Goal: Navigation & Orientation: Find specific page/section

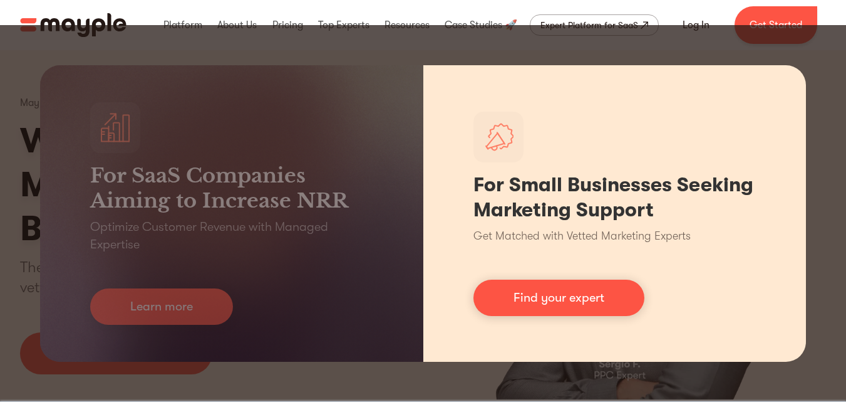
scroll to position [127, 0]
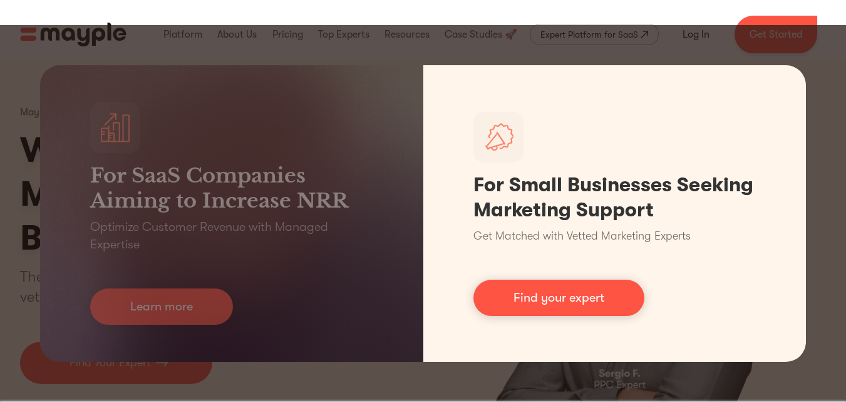
drag, startPoint x: 570, startPoint y: 360, endPoint x: 581, endPoint y: 373, distance: 17.8
click at [581, 373] on div "For SaaS Companies Aiming to Increase NRR Optimize Customer Revenue with Manage…" at bounding box center [423, 213] width 846 height 377
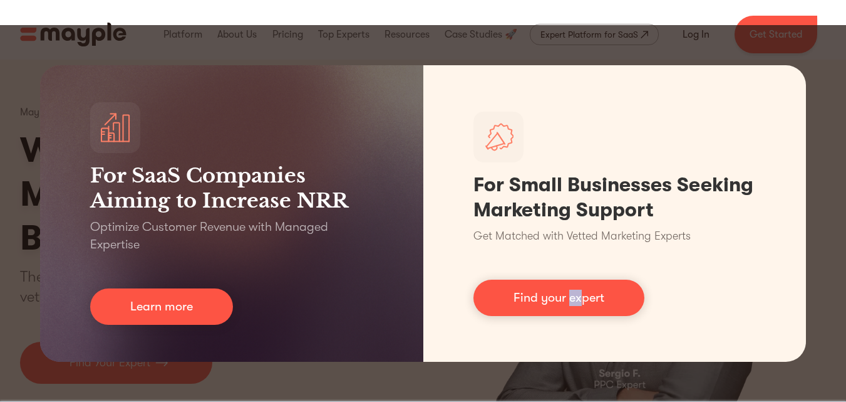
click at [581, 373] on div "For SaaS Companies Aiming to Increase NRR Optimize Customer Revenue with Manage…" at bounding box center [423, 213] width 846 height 377
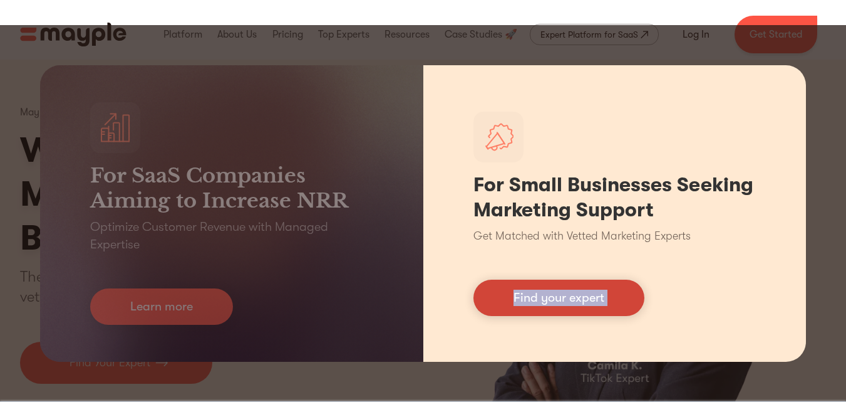
click at [566, 298] on link "Find your expert" at bounding box center [559, 297] width 171 height 36
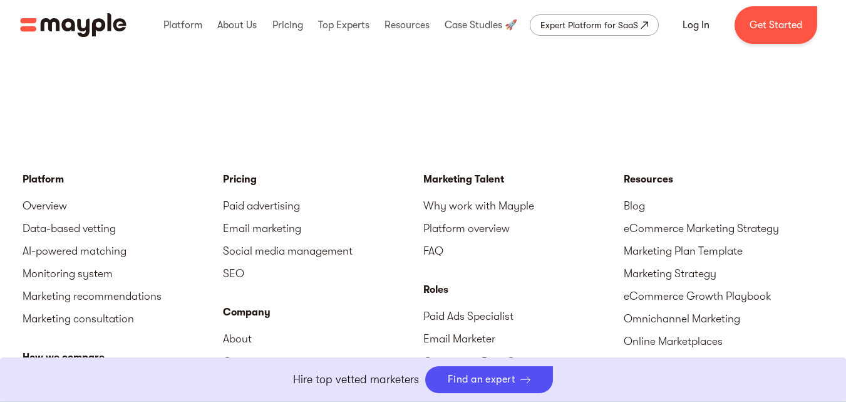
scroll to position [5574, 0]
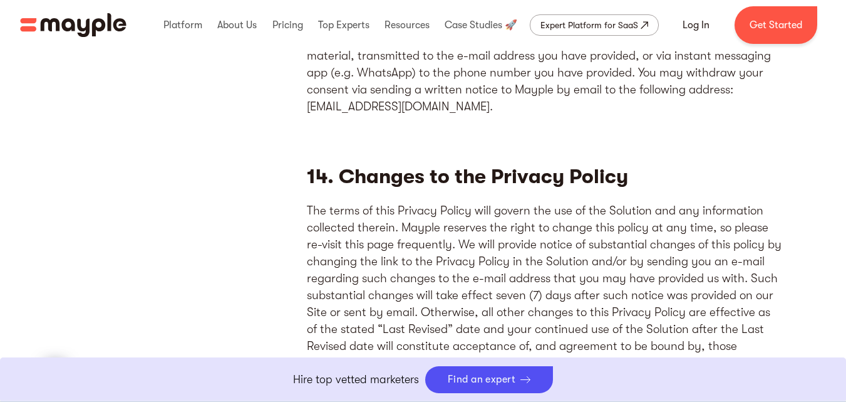
scroll to position [6799, 0]
